Goal: Task Accomplishment & Management: Use online tool/utility

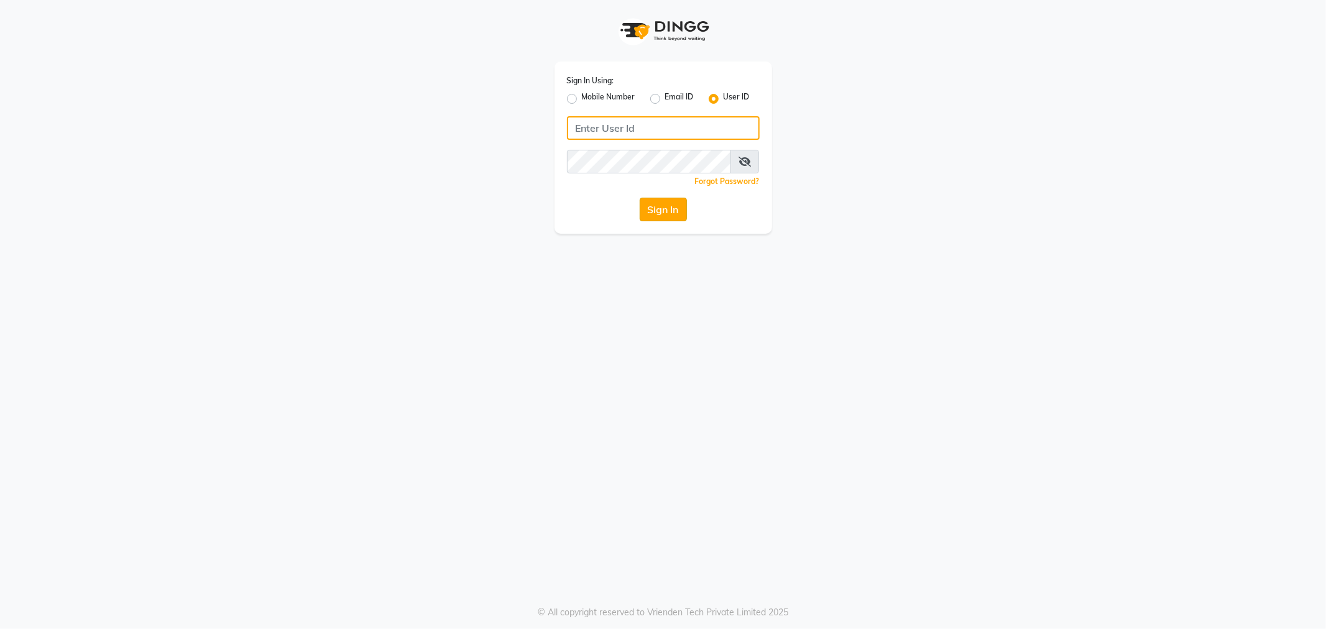
type input "e2360-01"
click at [661, 208] on button "Sign In" at bounding box center [663, 210] width 47 height 24
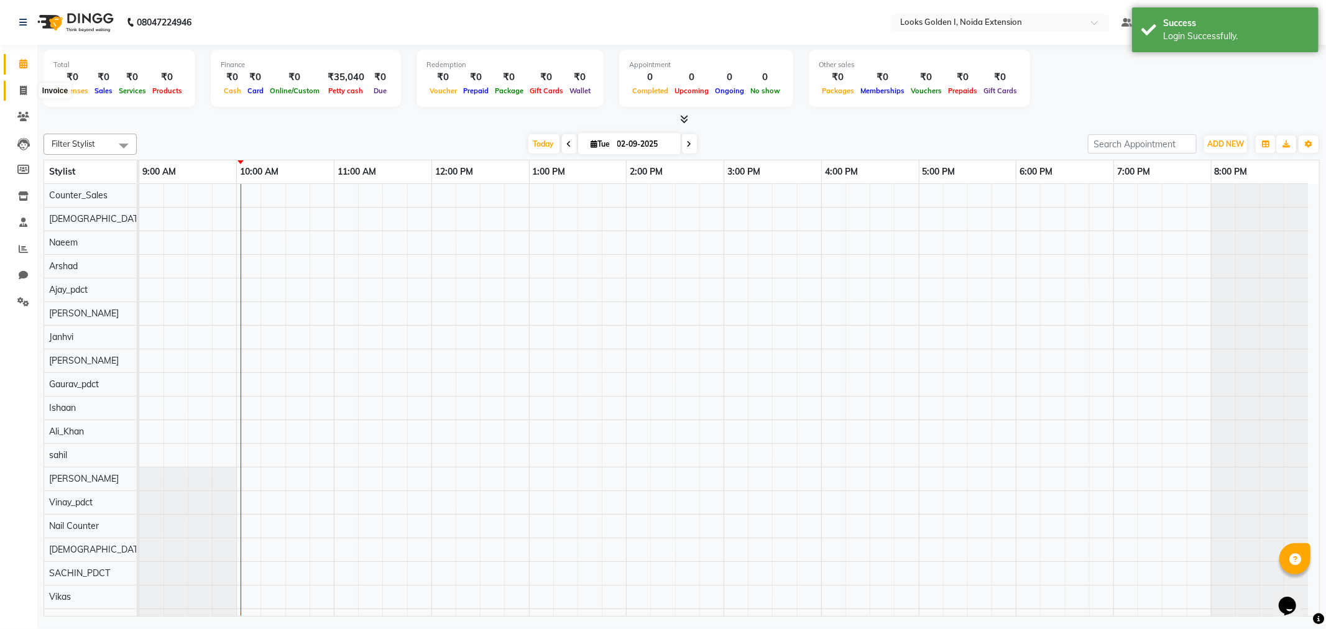
click at [25, 92] on icon at bounding box center [23, 90] width 7 height 9
select select "5508"
select select "service"
